Goal: Task Accomplishment & Management: Manage account settings

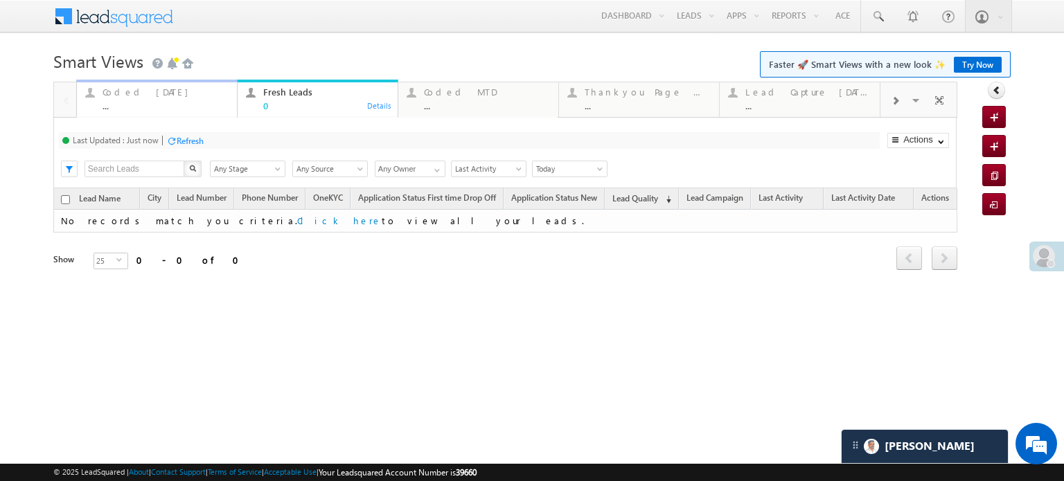
click at [142, 91] on div "Coded Today" at bounding box center [166, 92] width 126 height 11
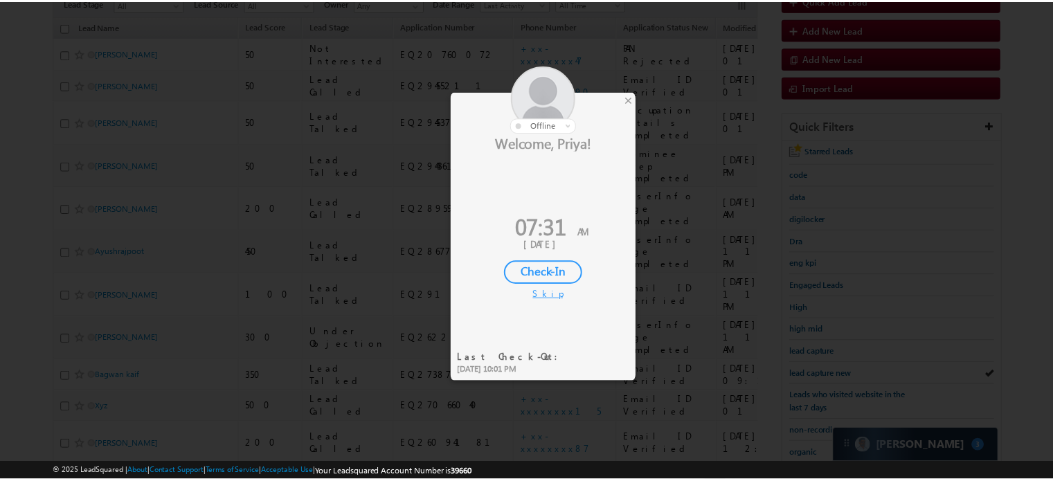
scroll to position [139, 0]
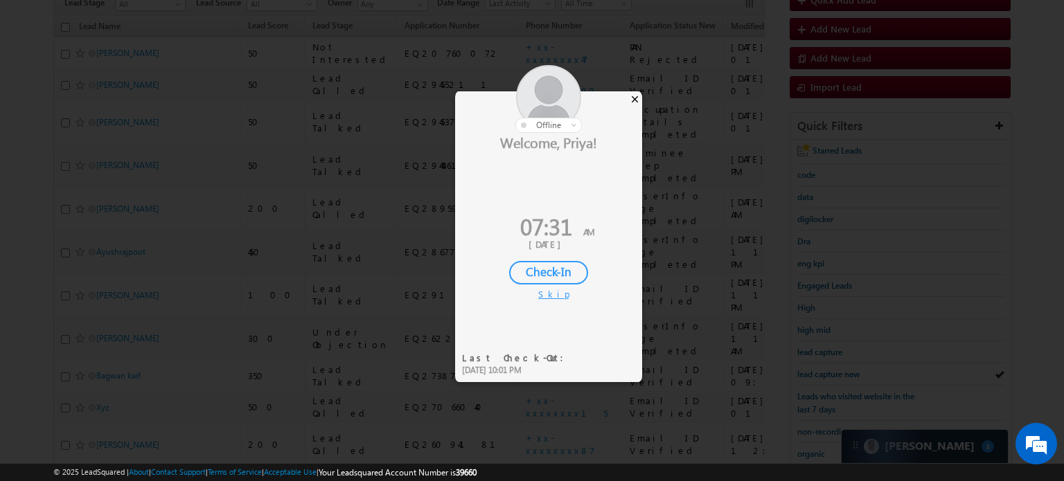
click at [636, 98] on div "×" at bounding box center [634, 98] width 15 height 15
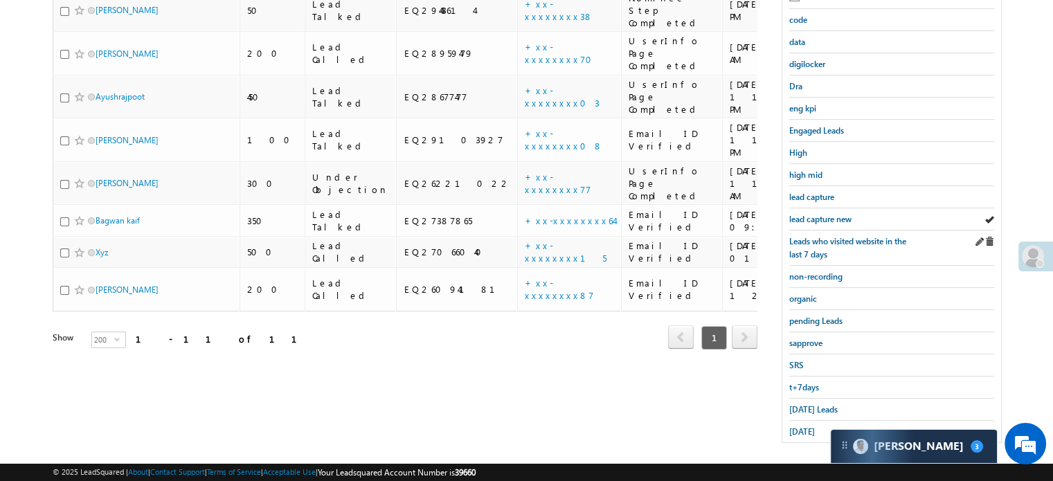
scroll to position [297, 0]
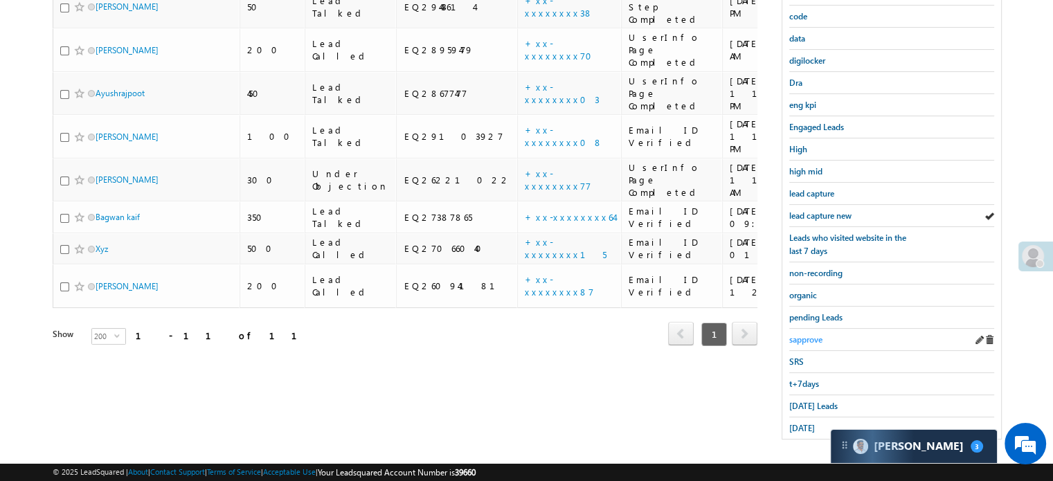
click at [812, 335] on span "sapprove" at bounding box center [806, 340] width 33 height 10
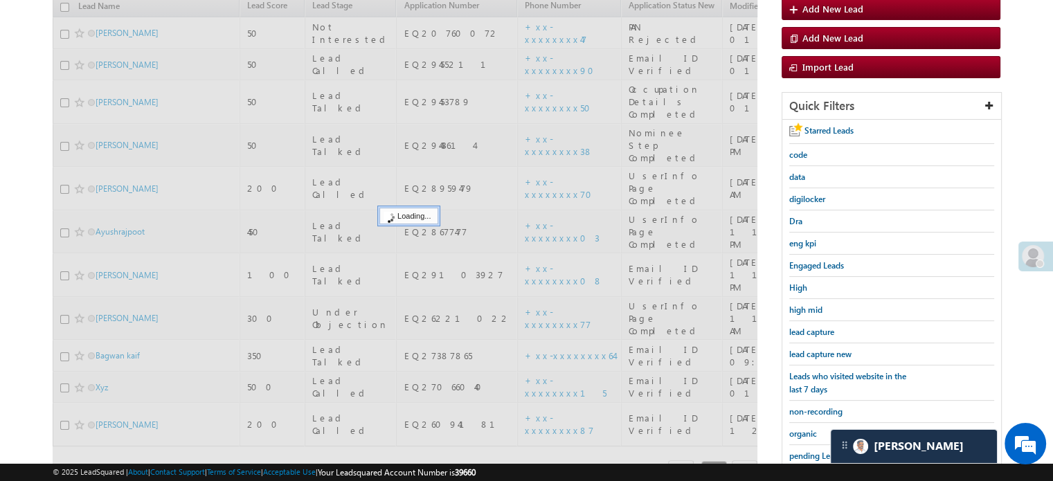
scroll to position [0, 0]
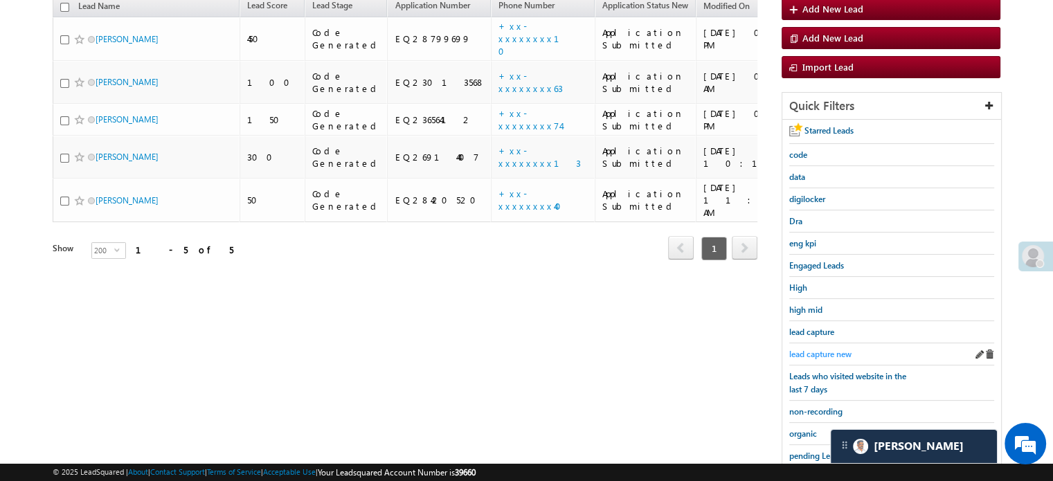
click at [815, 351] on span "lead capture new" at bounding box center [821, 354] width 62 height 10
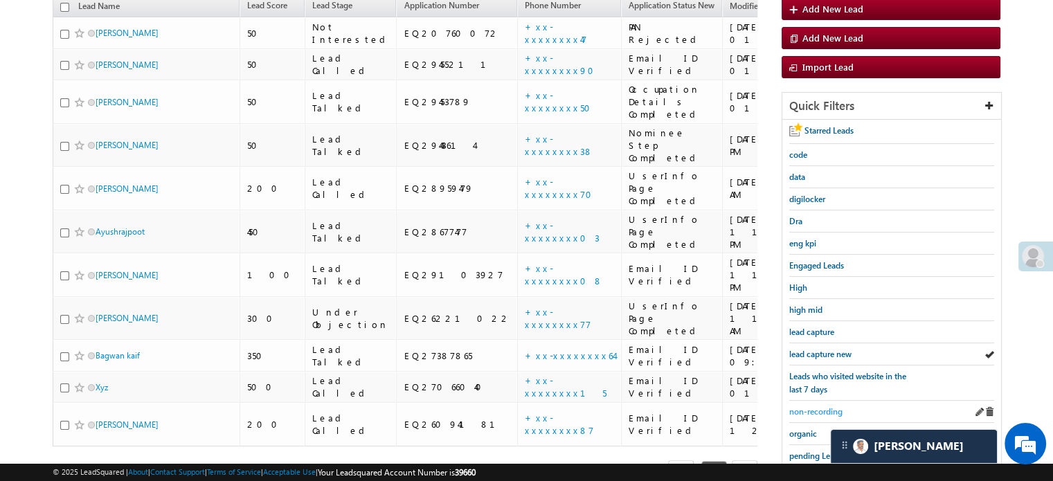
click at [831, 412] on span "non-recording" at bounding box center [816, 412] width 53 height 10
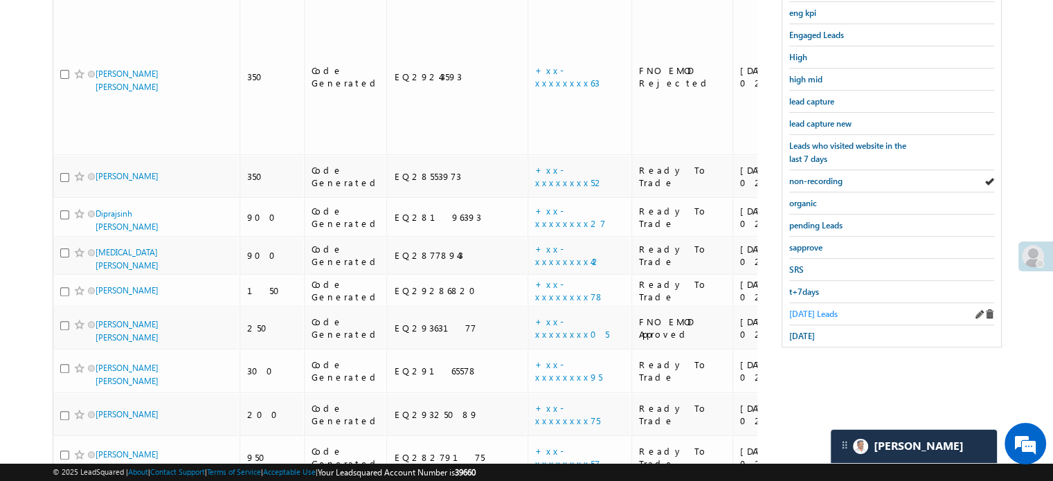
scroll to position [468, 0]
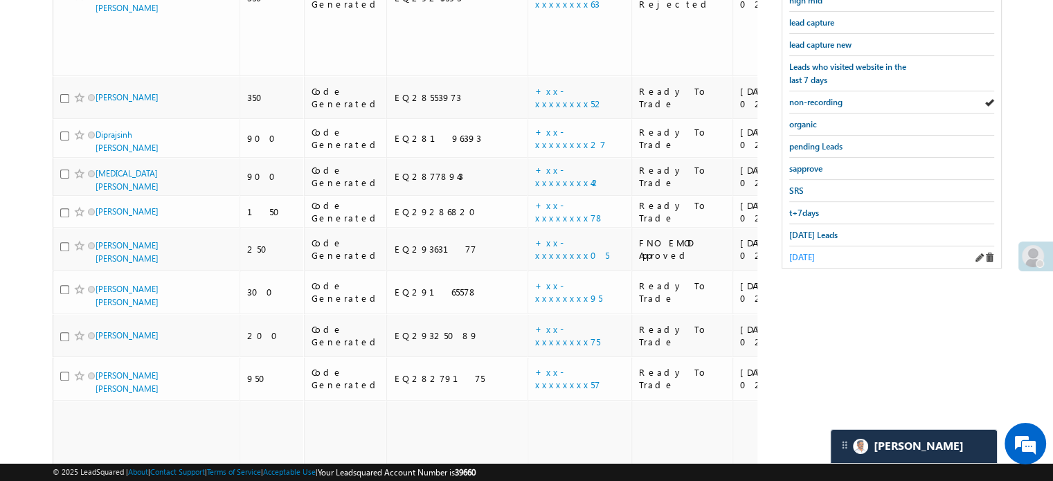
click at [812, 252] on span "yesterday" at bounding box center [803, 257] width 26 height 10
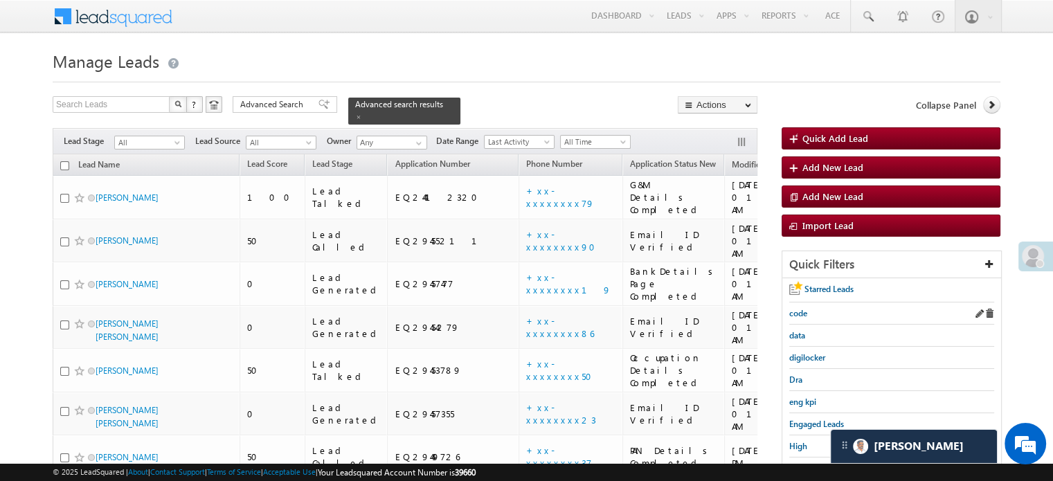
scroll to position [208, 0]
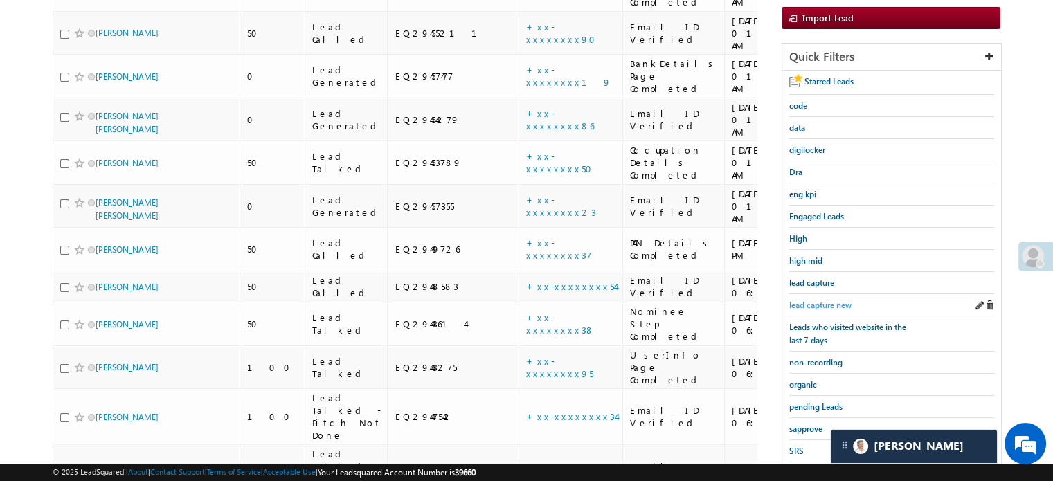
click at [837, 301] on span "lead capture new" at bounding box center [821, 305] width 62 height 10
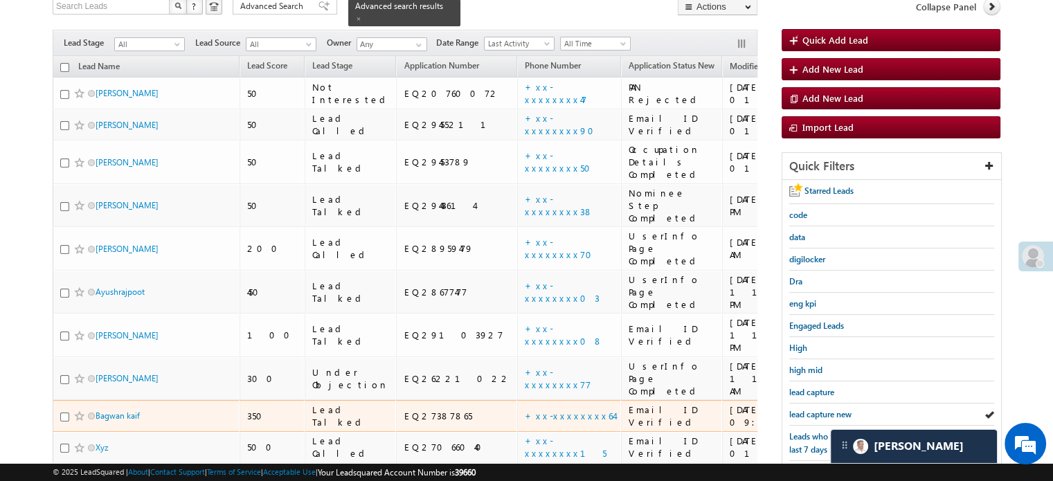
scroll to position [89, 0]
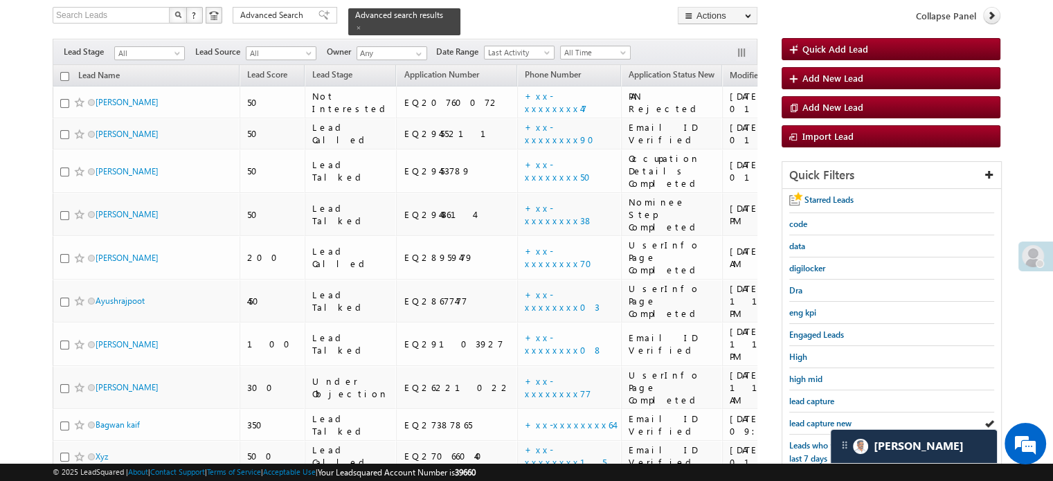
click at [1048, 255] on div at bounding box center [1036, 257] width 35 height 30
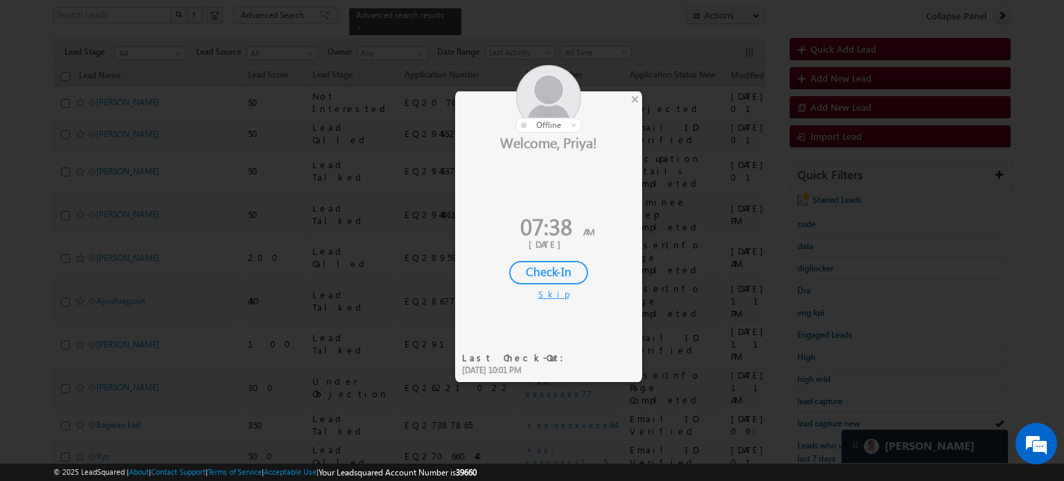
click at [571, 271] on div "Check-In" at bounding box center [548, 273] width 79 height 24
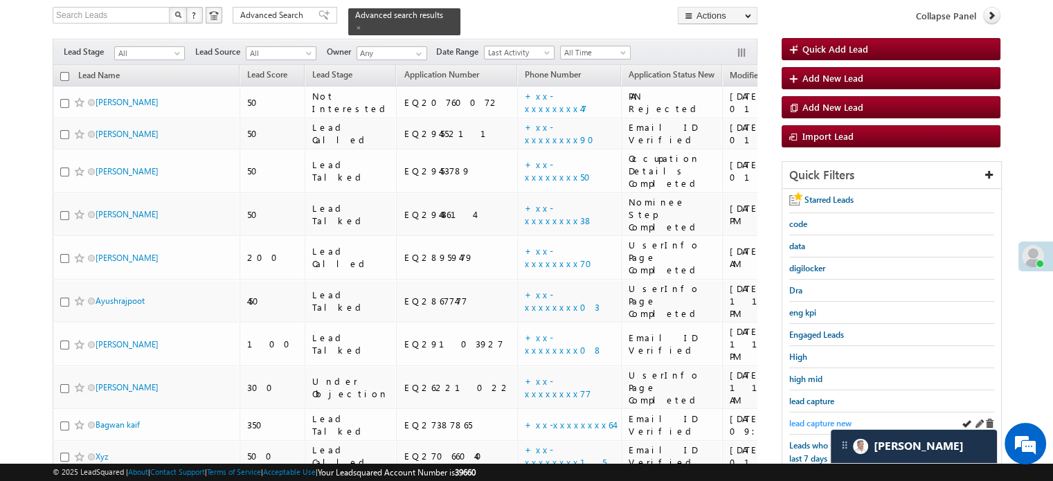
click at [814, 422] on span "lead capture new" at bounding box center [821, 423] width 62 height 10
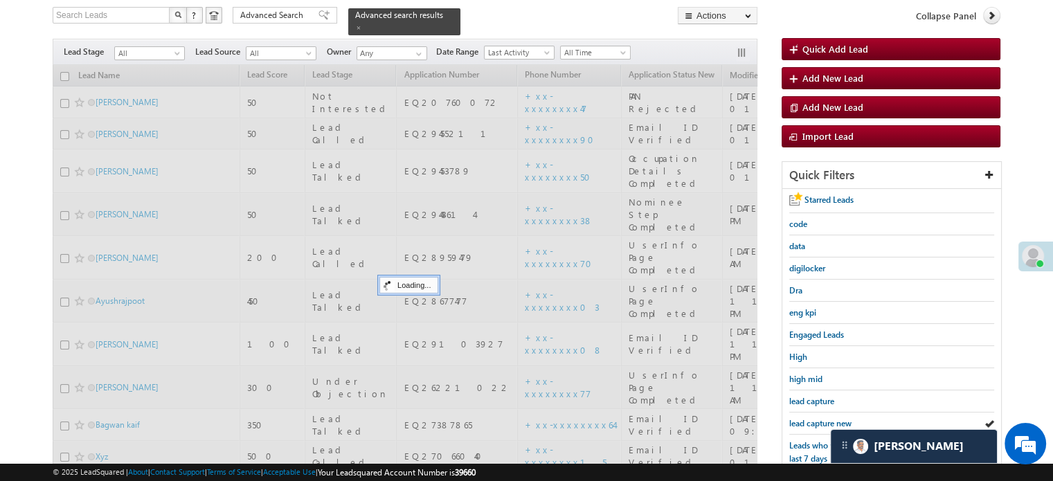
click at [814, 422] on span "lead capture new" at bounding box center [821, 423] width 62 height 10
